Goal: Task Accomplishment & Management: Manage account settings

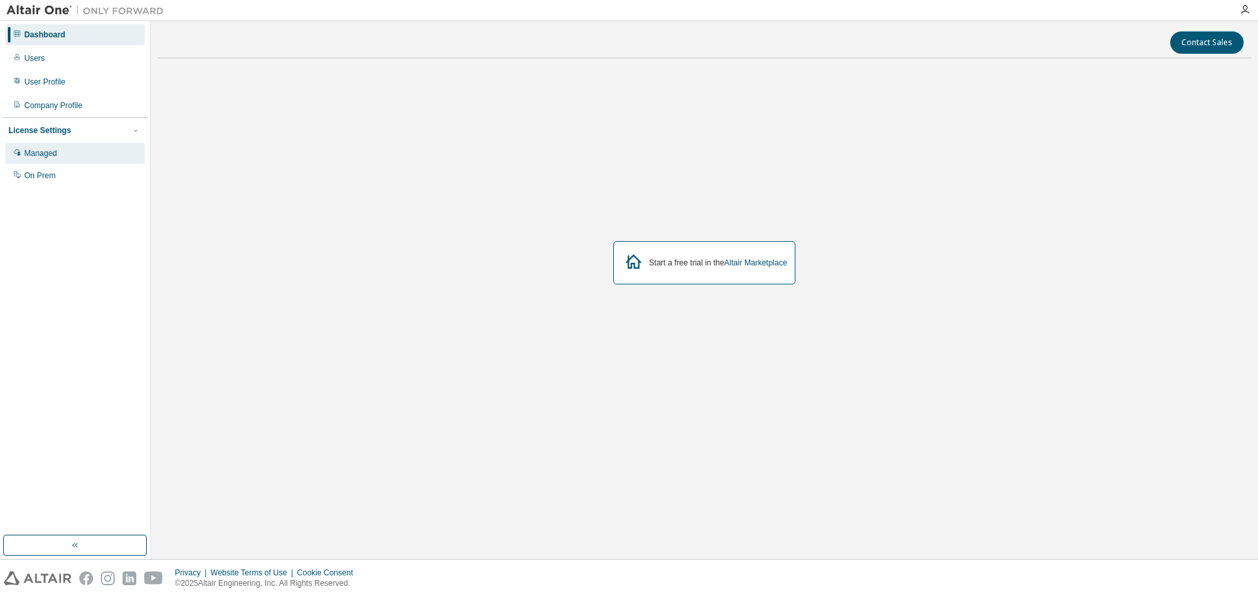
click at [77, 156] on div "Managed" at bounding box center [75, 153] width 140 height 21
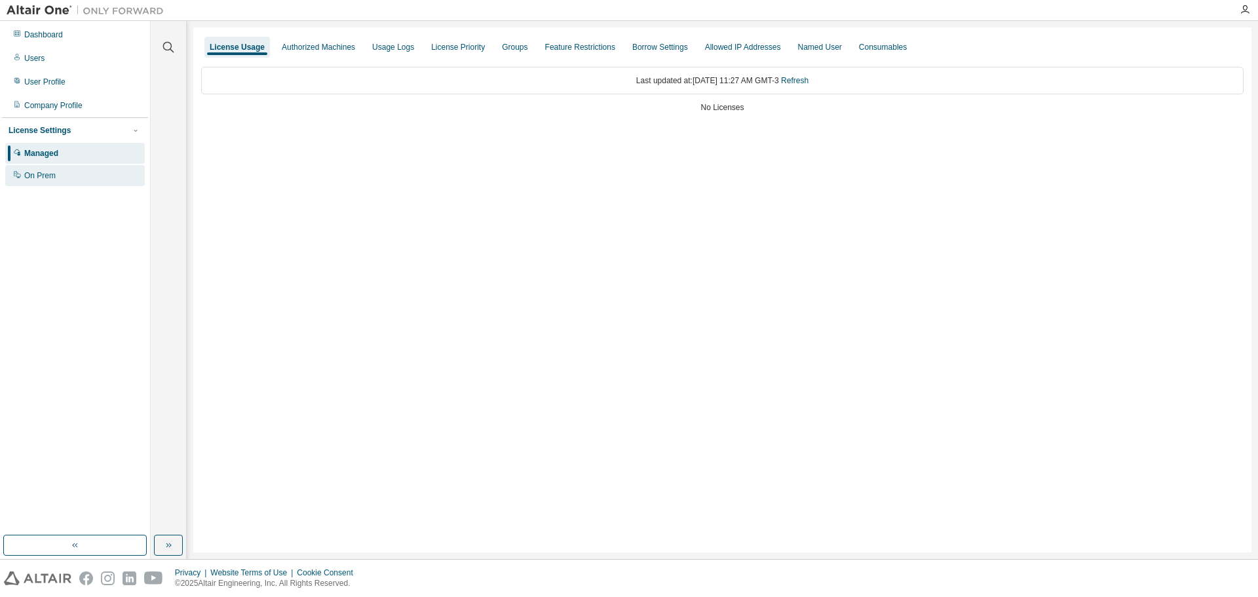
click at [57, 179] on div "On Prem" at bounding box center [75, 175] width 140 height 21
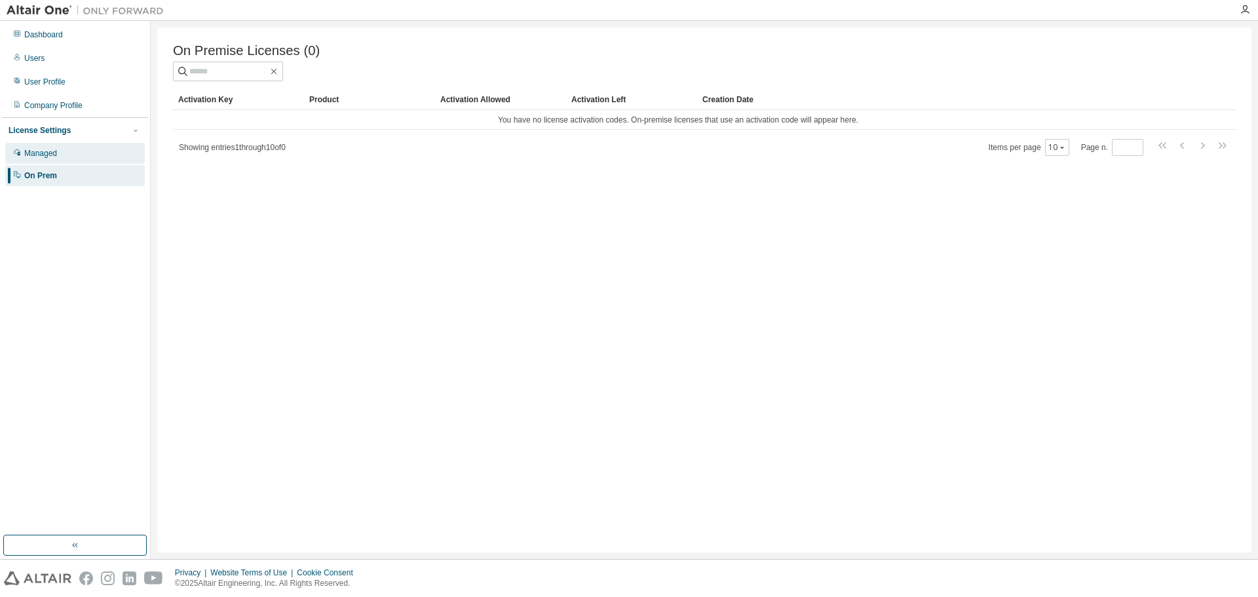
click at [54, 159] on div "Managed" at bounding box center [40, 153] width 33 height 10
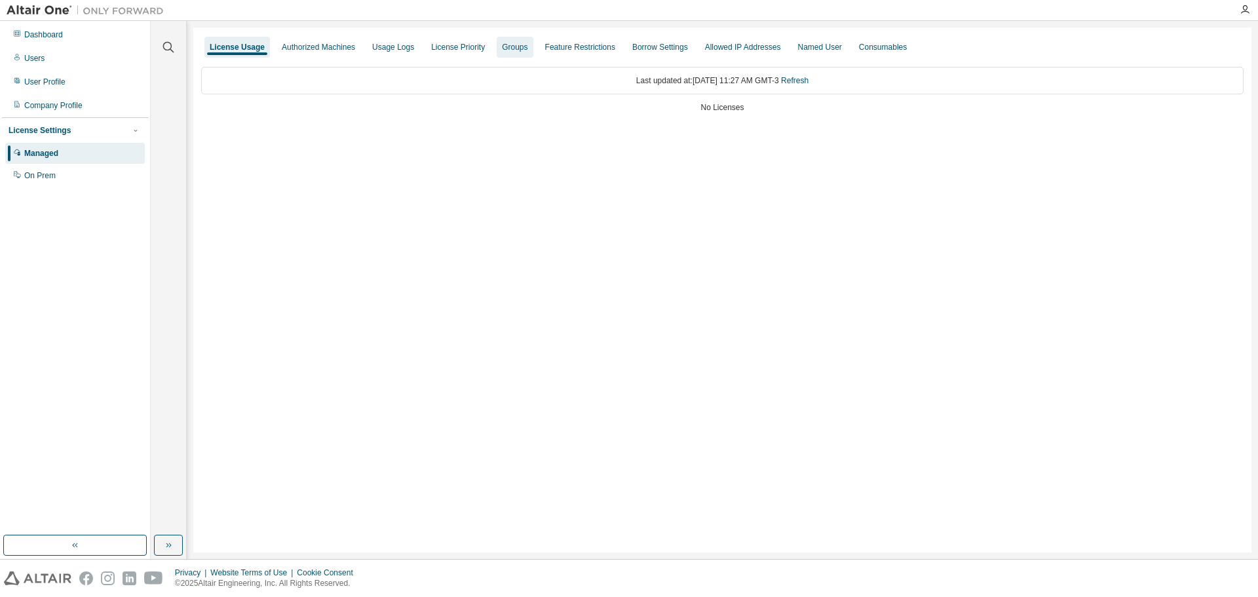
click at [497, 57] on div "Groups" at bounding box center [515, 47] width 36 height 21
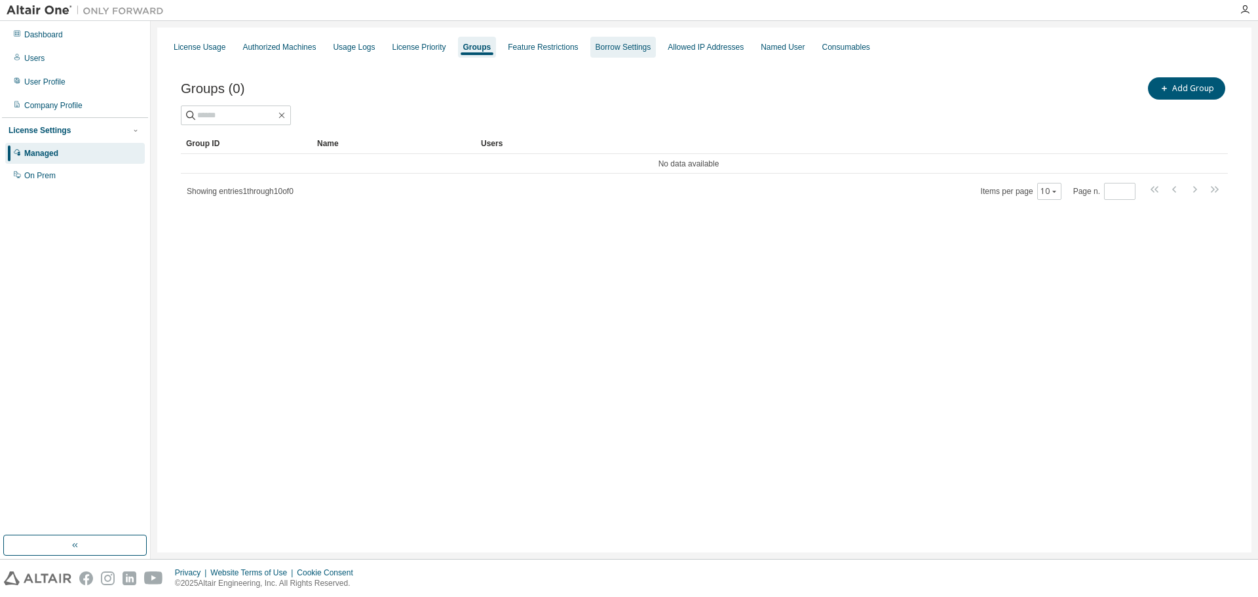
click at [602, 41] on div "Borrow Settings" at bounding box center [623, 47] width 66 height 21
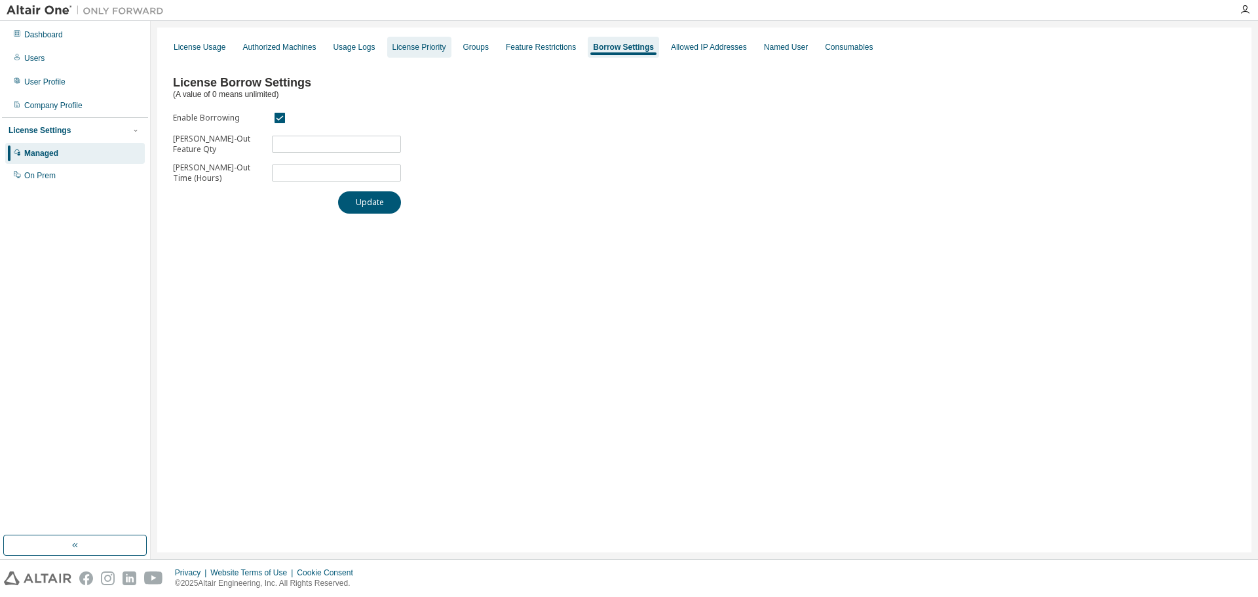
click at [400, 48] on div "License Priority" at bounding box center [419, 47] width 54 height 10
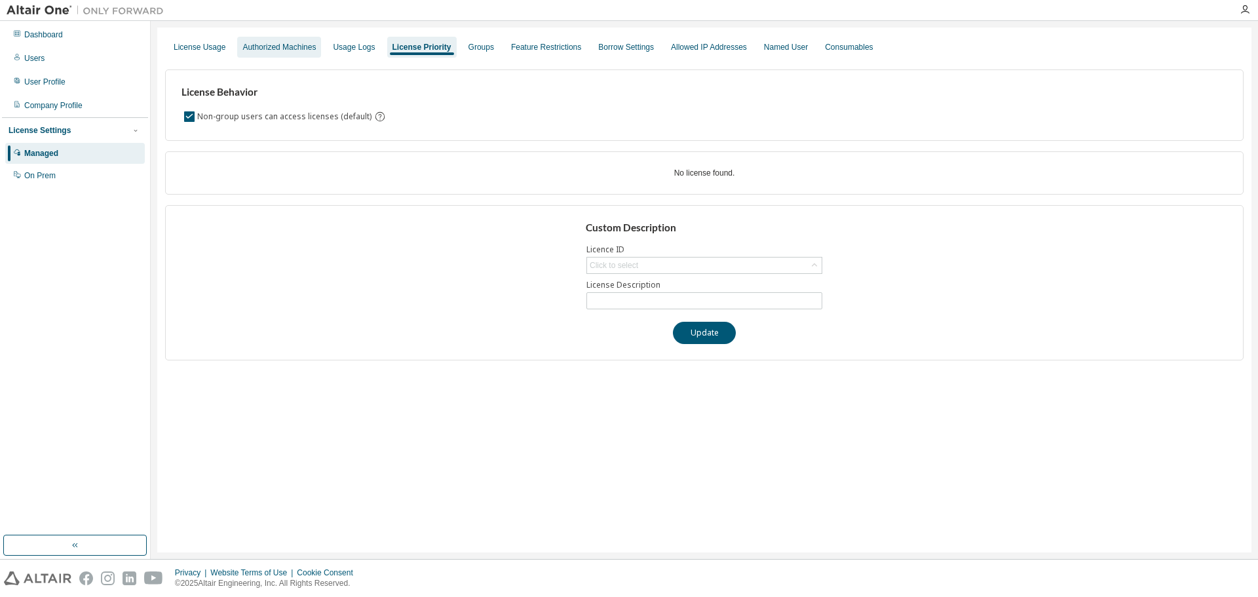
click at [316, 46] on div "Authorized Machines" at bounding box center [279, 47] width 84 height 21
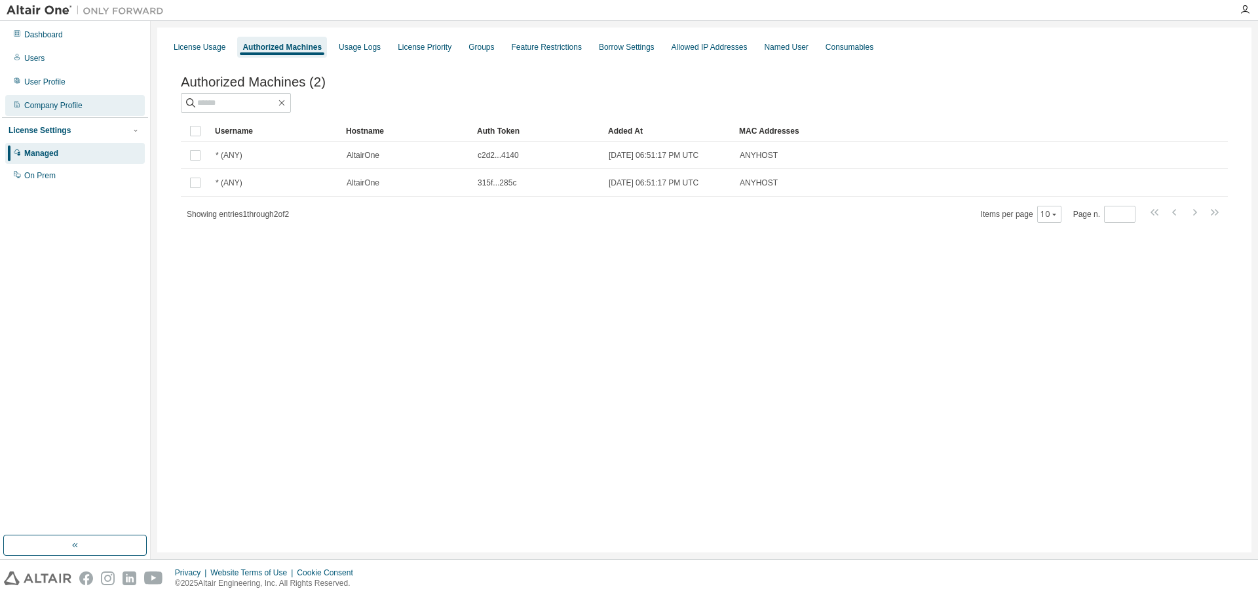
click at [38, 105] on div "Company Profile" at bounding box center [53, 105] width 58 height 10
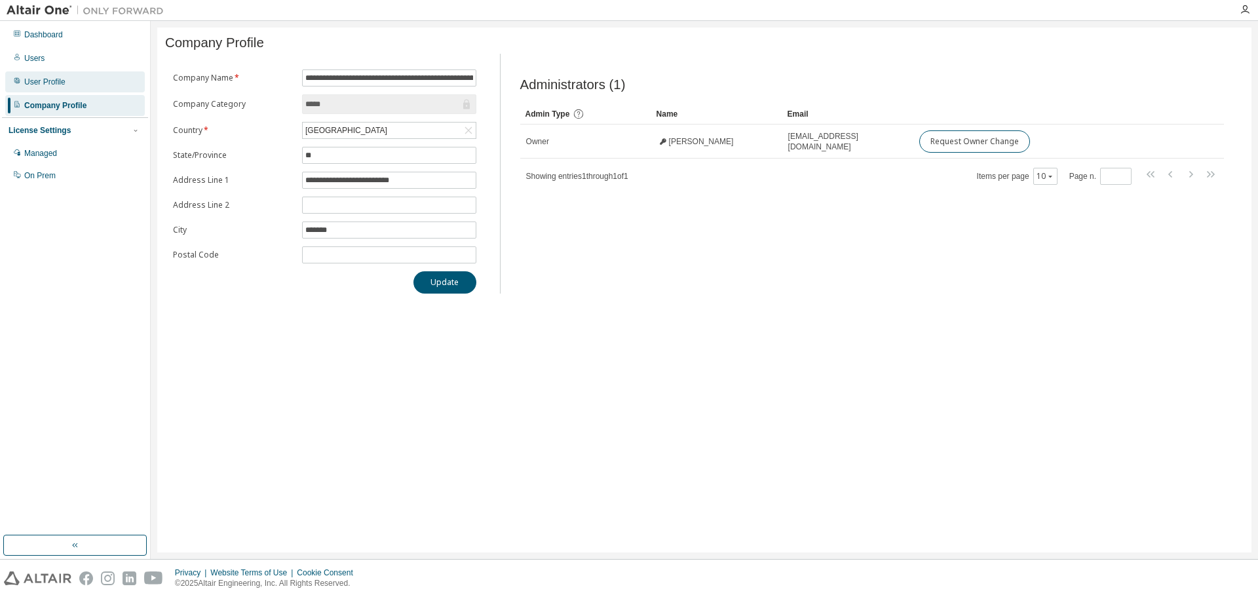
click at [38, 81] on div "User Profile" at bounding box center [44, 82] width 41 height 10
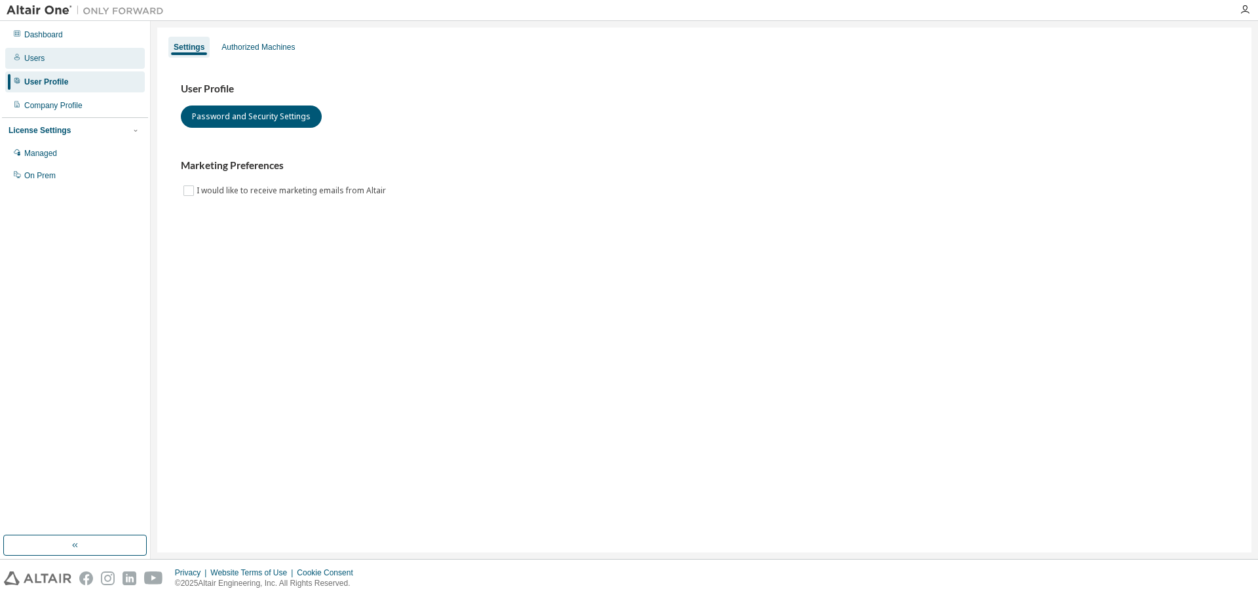
click at [34, 64] on div "Users" at bounding box center [75, 58] width 140 height 21
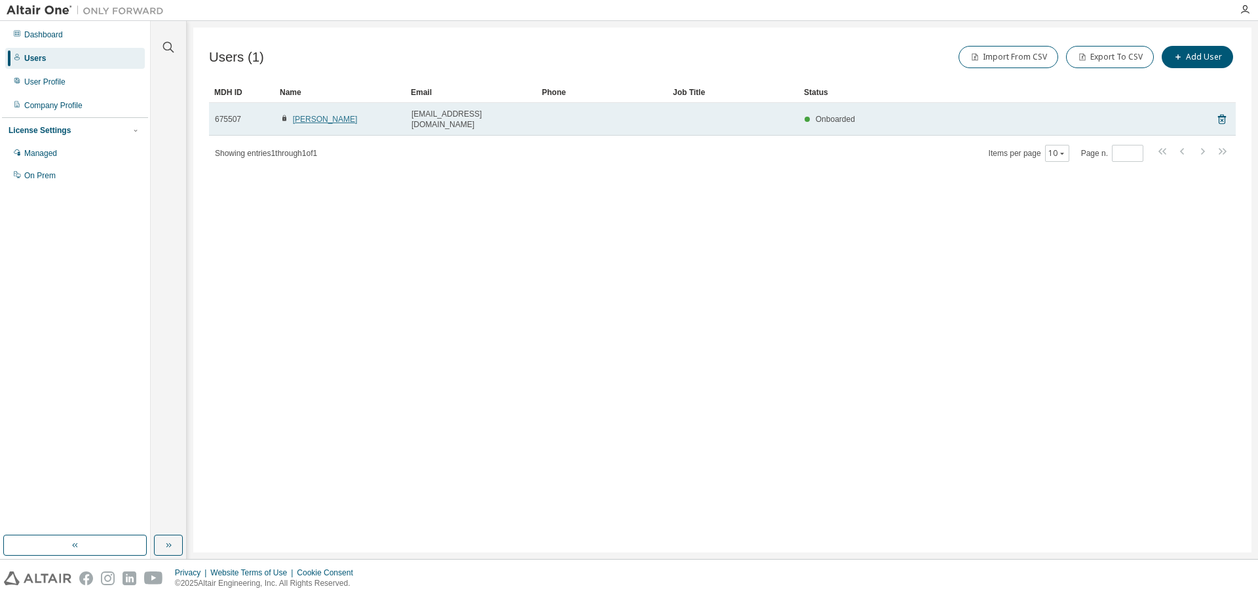
click at [309, 117] on link "Thiago Martins" at bounding box center [325, 119] width 65 height 9
